Goal: Find specific page/section: Find specific page/section

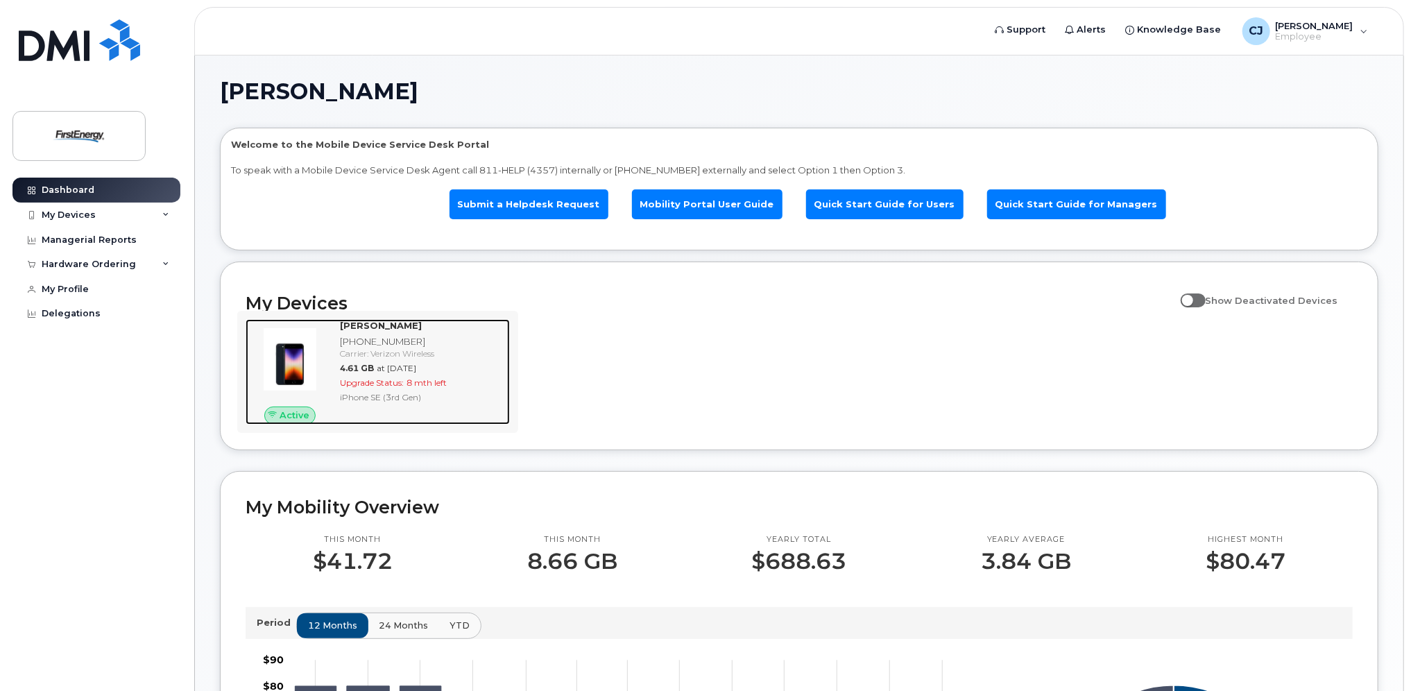
click at [439, 383] on span "8 mth left" at bounding box center [427, 382] width 40 height 10
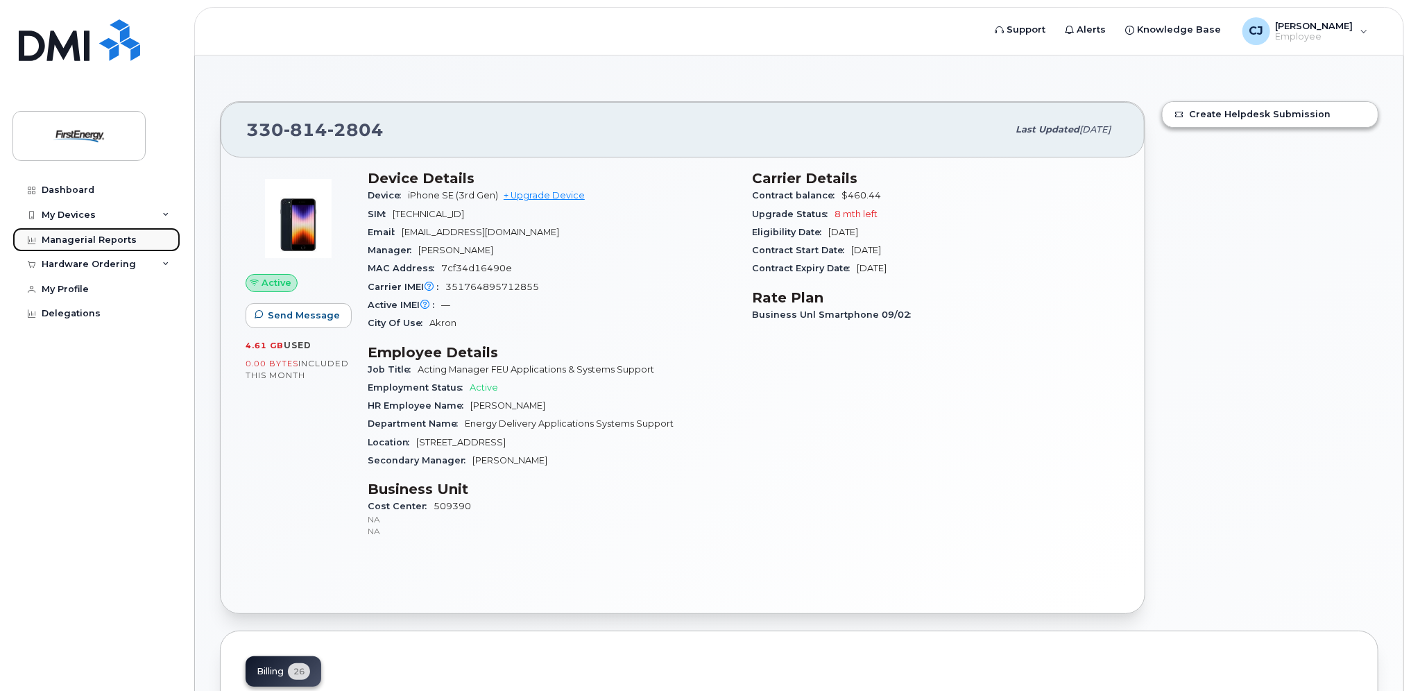
click at [75, 239] on div "Managerial Reports" at bounding box center [89, 239] width 95 height 11
